Goal: Download file/media

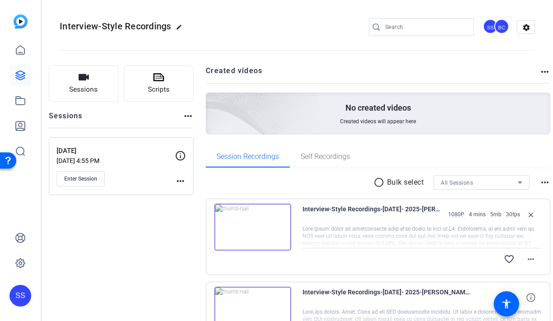
scroll to position [2, 0]
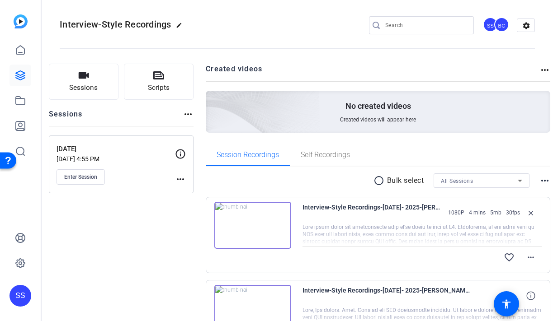
click at [20, 302] on div "SS" at bounding box center [20, 296] width 22 height 22
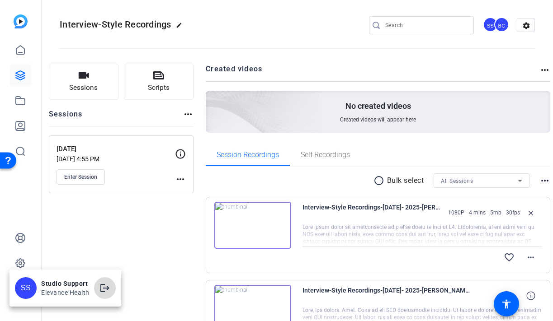
click at [99, 283] on span at bounding box center [105, 289] width 22 height 22
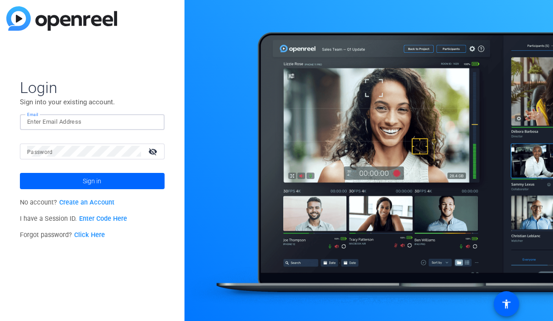
click at [141, 120] on input "Email" at bounding box center [92, 122] width 130 height 11
click at [151, 120] on img at bounding box center [150, 122] width 6 height 11
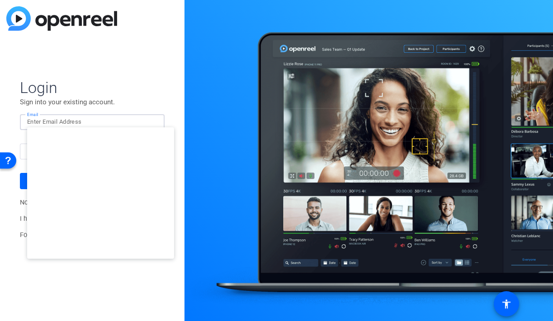
type input "studiosupport@openreel.com"
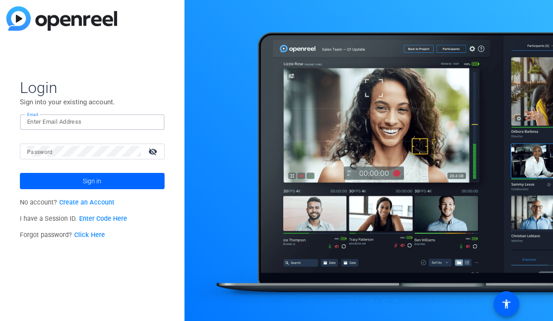
click at [95, 126] on input "Email" at bounding box center [92, 122] width 130 height 11
click at [153, 123] on div at bounding box center [152, 122] width 11 height 11
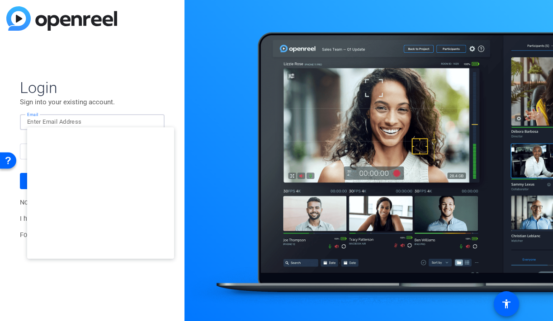
type input "studiosupport+3@openreel.com"
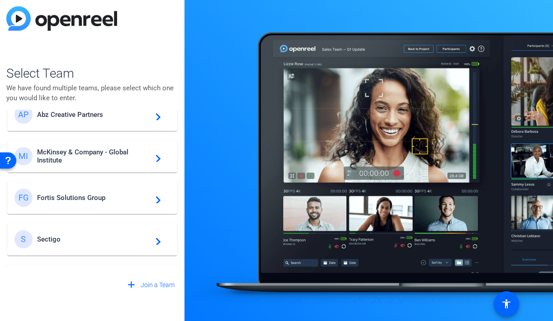
scroll to position [62, 0]
click at [98, 161] on span "McKinsey & Company - Global Institute" at bounding box center [93, 157] width 113 height 16
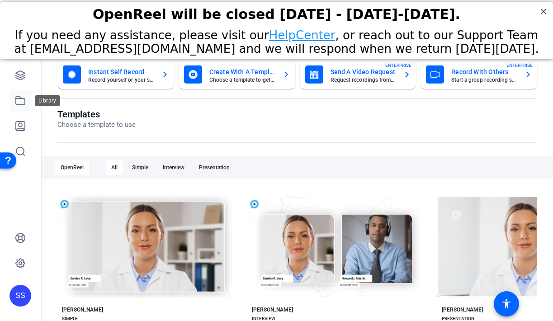
click at [26, 103] on link at bounding box center [20, 101] width 22 height 22
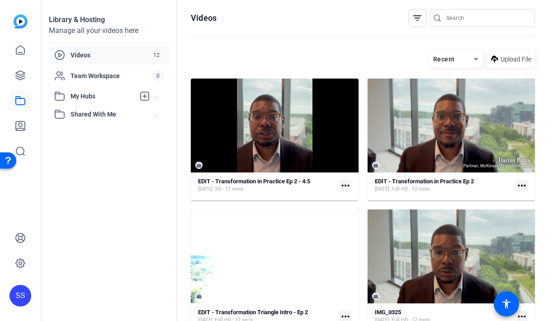
click at [542, 9] on div "Videos filter_list Recent Upload File EDIT - Transformation in Practice Ep 2 - …" at bounding box center [362, 160] width 371 height 321
click at [525, 184] on mat-icon "more_horiz" at bounding box center [522, 186] width 12 height 12
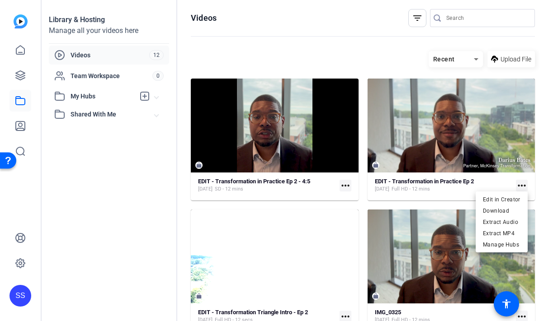
click at [452, 181] on div at bounding box center [276, 160] width 553 height 321
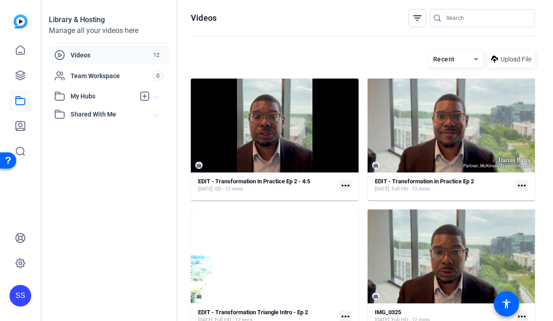
click at [452, 181] on strong "EDIT - Transformation in Practice Ep 2" at bounding box center [424, 181] width 99 height 7
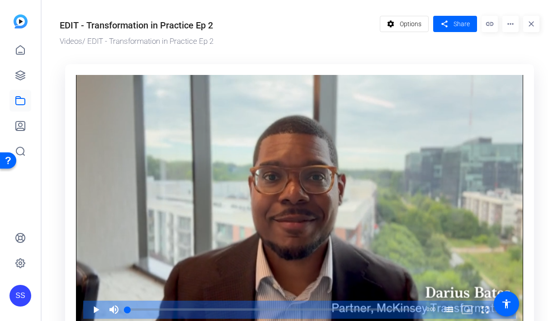
click at [514, 29] on mat-icon "more_horiz" at bounding box center [510, 24] width 16 height 16
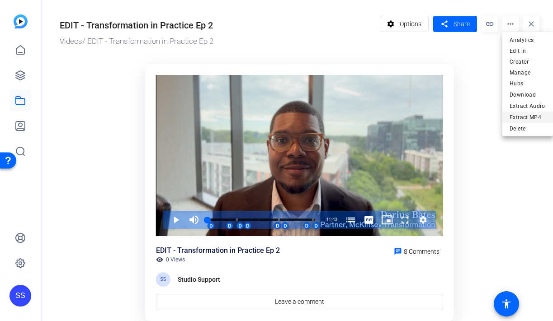
click at [529, 112] on span "Extract MP4" at bounding box center [528, 117] width 36 height 11
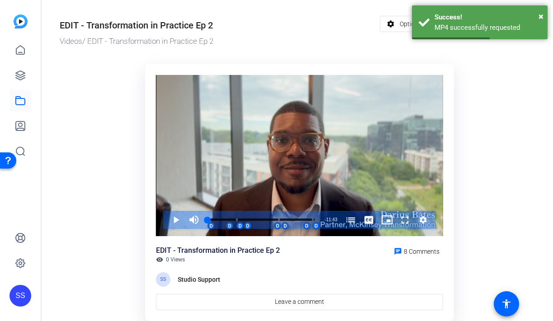
click at [529, 107] on ktd-grid "Video Player is loading. Play Video Play Mute Current Time 0:00 / Duration 11:4…" at bounding box center [300, 194] width 480 height 271
click at [541, 14] on span "×" at bounding box center [541, 16] width 5 height 11
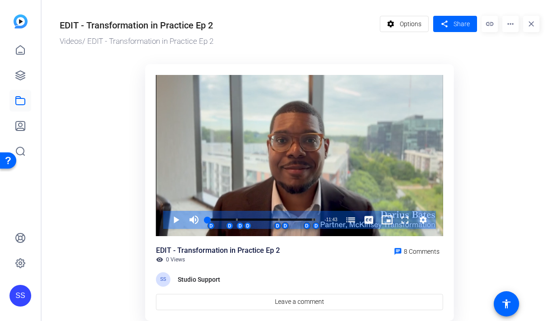
click at [510, 23] on mat-icon "more_horiz" at bounding box center [510, 24] width 16 height 16
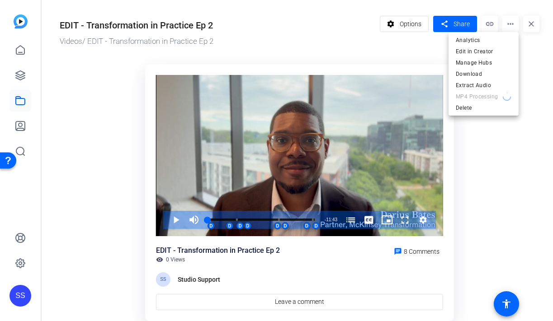
click at [328, 63] on div at bounding box center [276, 160] width 553 height 321
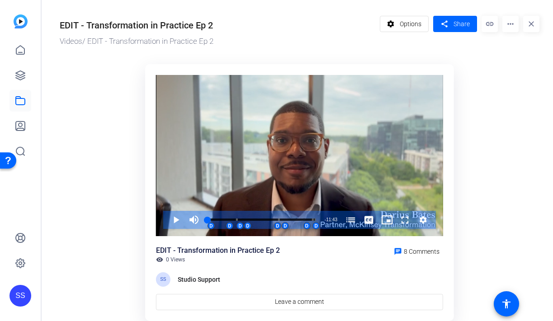
click at [509, 24] on mat-icon "more_horiz" at bounding box center [510, 24] width 16 height 16
click at [512, 27] on mat-icon "more_horiz" at bounding box center [510, 24] width 16 height 16
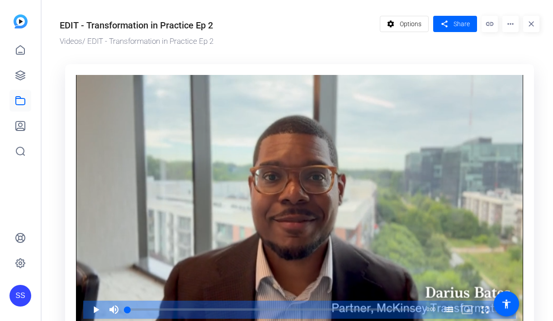
click at [513, 27] on mat-icon "more_horiz" at bounding box center [510, 24] width 16 height 16
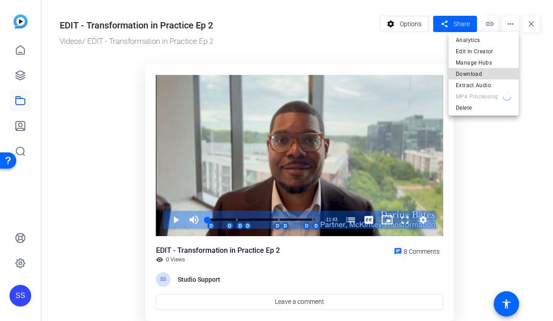
click at [491, 73] on span "Download" at bounding box center [484, 74] width 56 height 11
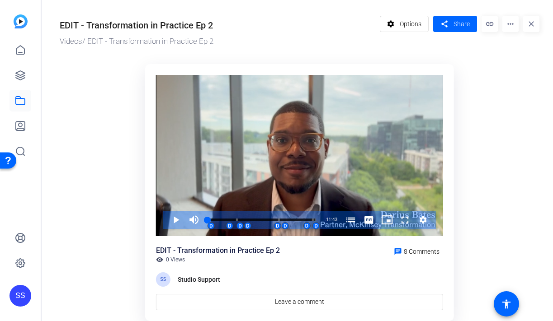
click at [508, 22] on mat-icon "more_horiz" at bounding box center [510, 24] width 16 height 16
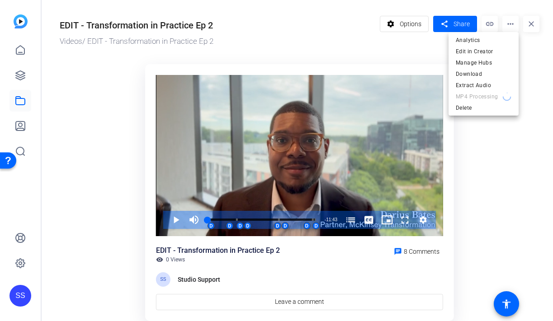
click at [24, 293] on div at bounding box center [276, 160] width 553 height 321
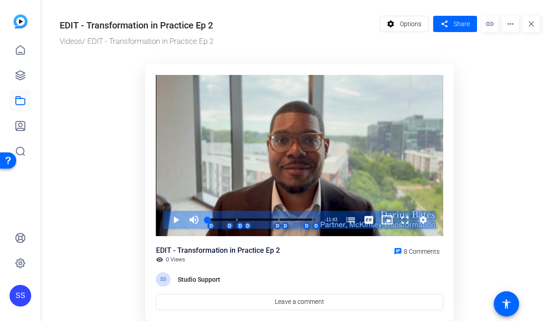
click at [19, 295] on div "SS" at bounding box center [20, 296] width 22 height 22
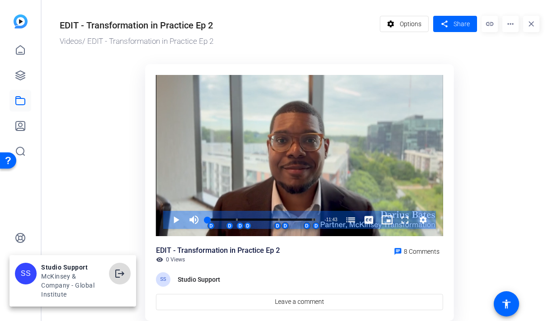
click at [123, 273] on mat-icon "logout" at bounding box center [119, 274] width 11 height 11
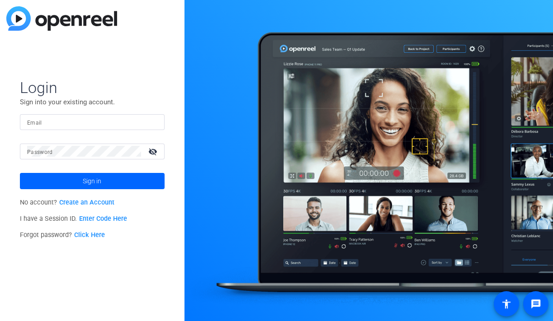
click at [112, 119] on input "Email" at bounding box center [92, 122] width 130 height 11
click at [154, 127] on div at bounding box center [152, 122] width 11 height 11
type input "smulligan@openreel.com"
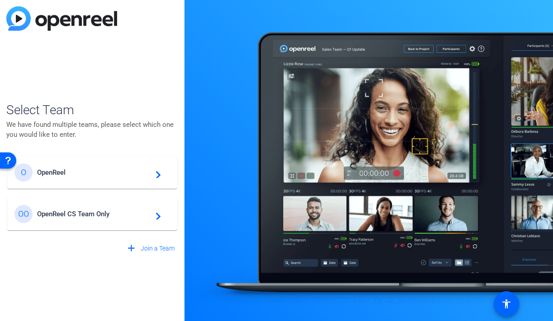
click at [83, 173] on span "OpenReel" at bounding box center [93, 173] width 113 height 8
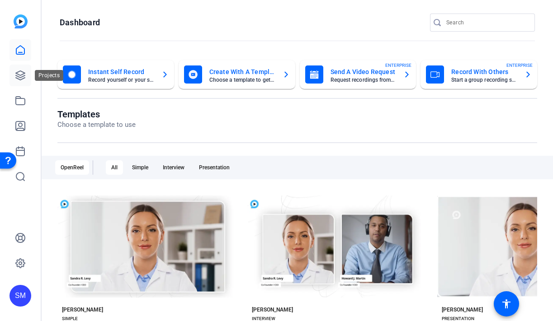
click at [23, 78] on icon at bounding box center [20, 75] width 11 height 11
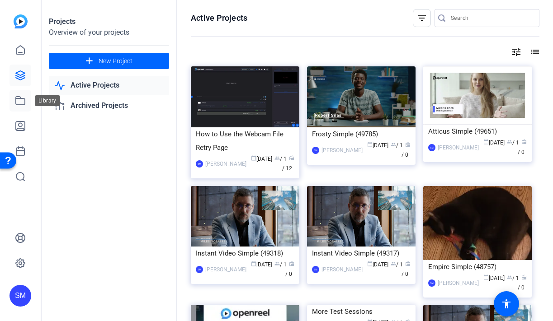
click at [14, 105] on link at bounding box center [20, 101] width 22 height 22
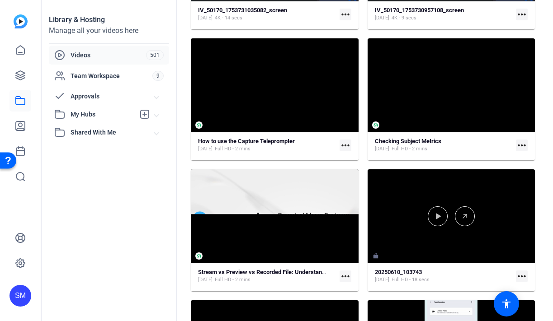
scroll to position [964, 0]
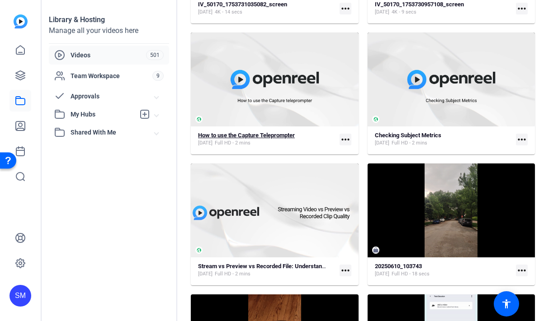
click at [288, 136] on strong "How to use the Capture Teleprompter" at bounding box center [246, 135] width 97 height 7
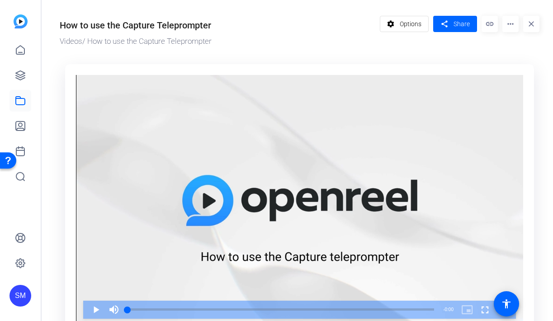
click at [513, 28] on mat-icon "more_horiz" at bounding box center [510, 24] width 16 height 16
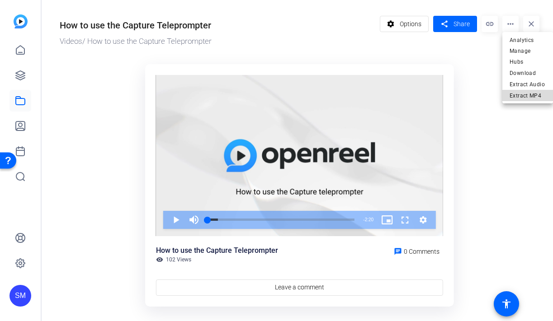
click at [520, 90] on span "Extract MP4" at bounding box center [528, 95] width 36 height 11
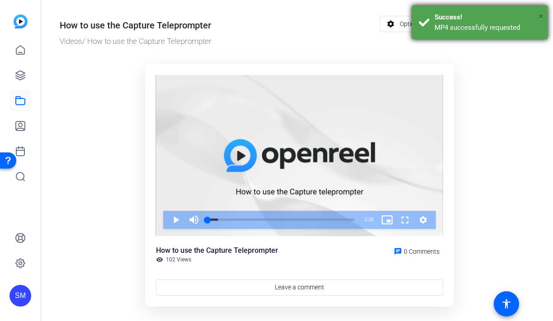
click at [539, 15] on span "×" at bounding box center [541, 16] width 5 height 11
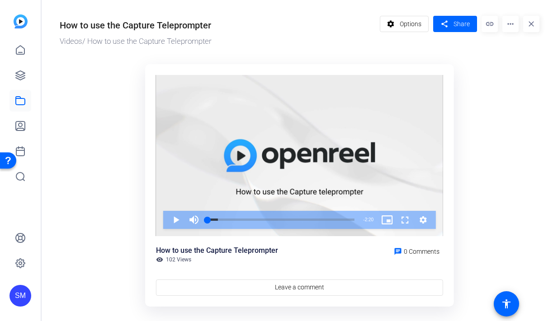
click at [512, 20] on mat-icon "more_horiz" at bounding box center [510, 24] width 16 height 16
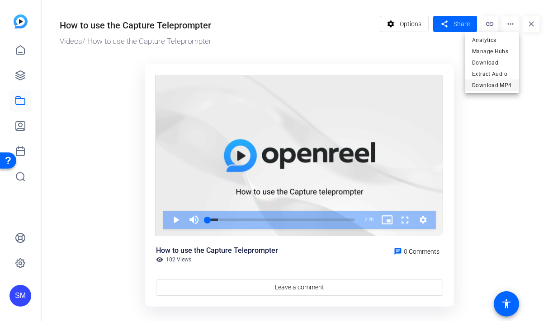
click at [482, 85] on span "Download MP4" at bounding box center [492, 85] width 40 height 11
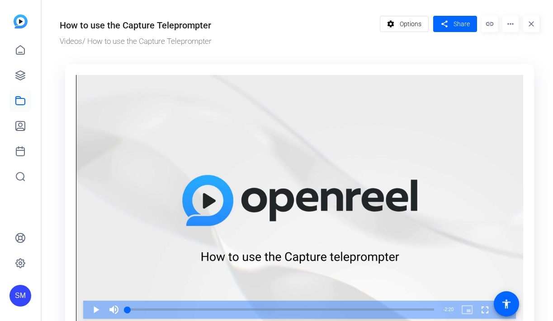
click at [514, 25] on mat-icon "more_horiz" at bounding box center [510, 24] width 16 height 16
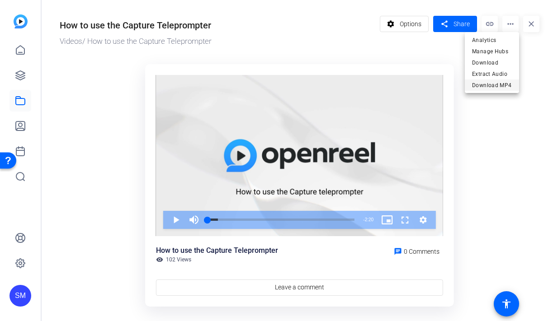
click at [493, 88] on span "Download MP4" at bounding box center [492, 85] width 40 height 11
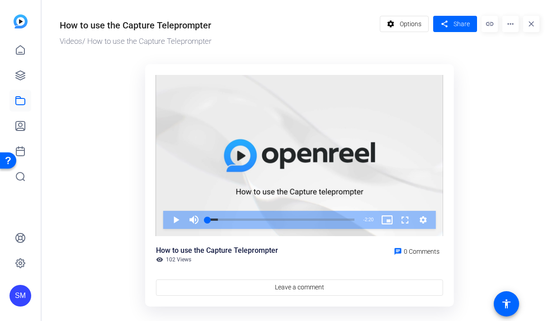
click at [24, 293] on div "SM" at bounding box center [20, 296] width 22 height 22
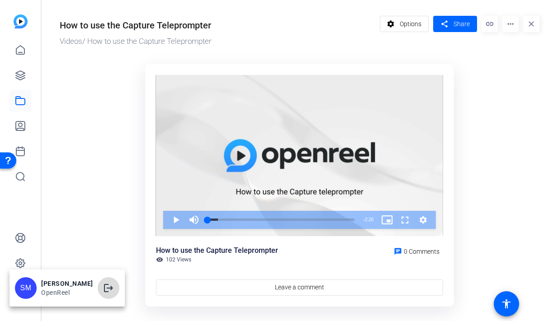
click at [112, 284] on mat-icon "logout" at bounding box center [108, 288] width 11 height 11
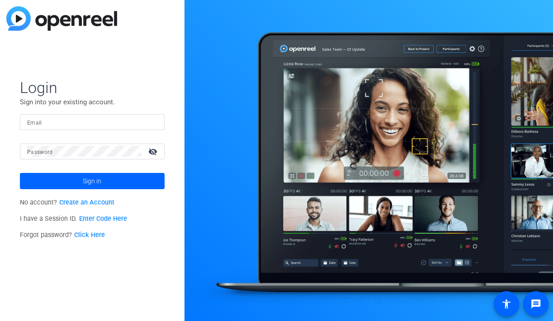
click at [109, 119] on input "Email" at bounding box center [92, 122] width 130 height 11
click at [147, 121] on img at bounding box center [150, 122] width 6 height 11
type input "[EMAIL_ADDRESS][DOMAIN_NAME]"
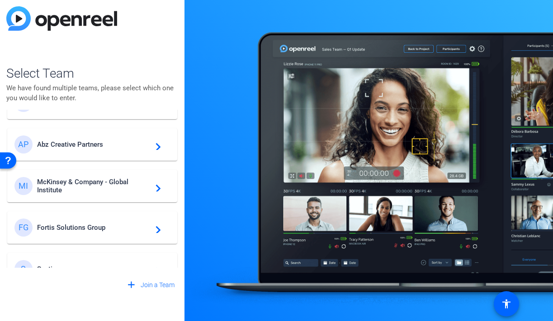
scroll to position [33, 0]
click at [123, 175] on mat-card-content "MI McKinsey & Company - Global Institute navigate_next" at bounding box center [92, 186] width 170 height 33
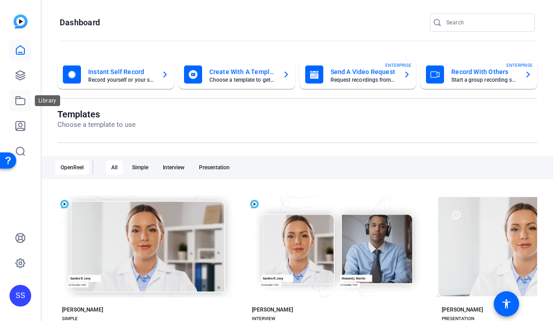
click at [19, 106] on link at bounding box center [20, 101] width 22 height 22
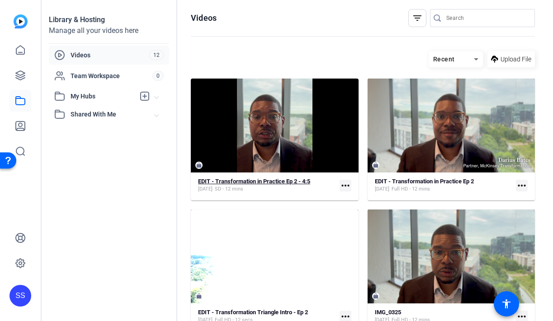
click at [257, 182] on strong "EDIT - Transformation in Practice Ep 2 - 4:5" at bounding box center [254, 181] width 112 height 7
click at [405, 181] on strong "EDIT - Transformation in Practice Ep 2" at bounding box center [424, 181] width 99 height 7
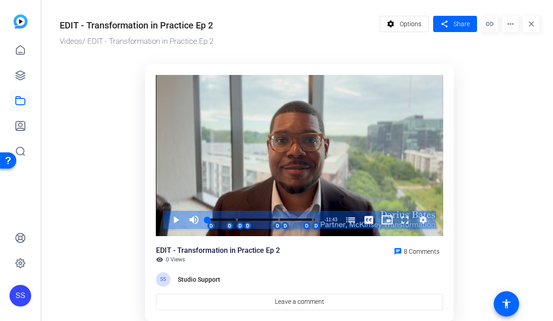
click at [512, 24] on mat-icon "more_horiz" at bounding box center [510, 24] width 16 height 16
